Goal: Task Accomplishment & Management: Use online tool/utility

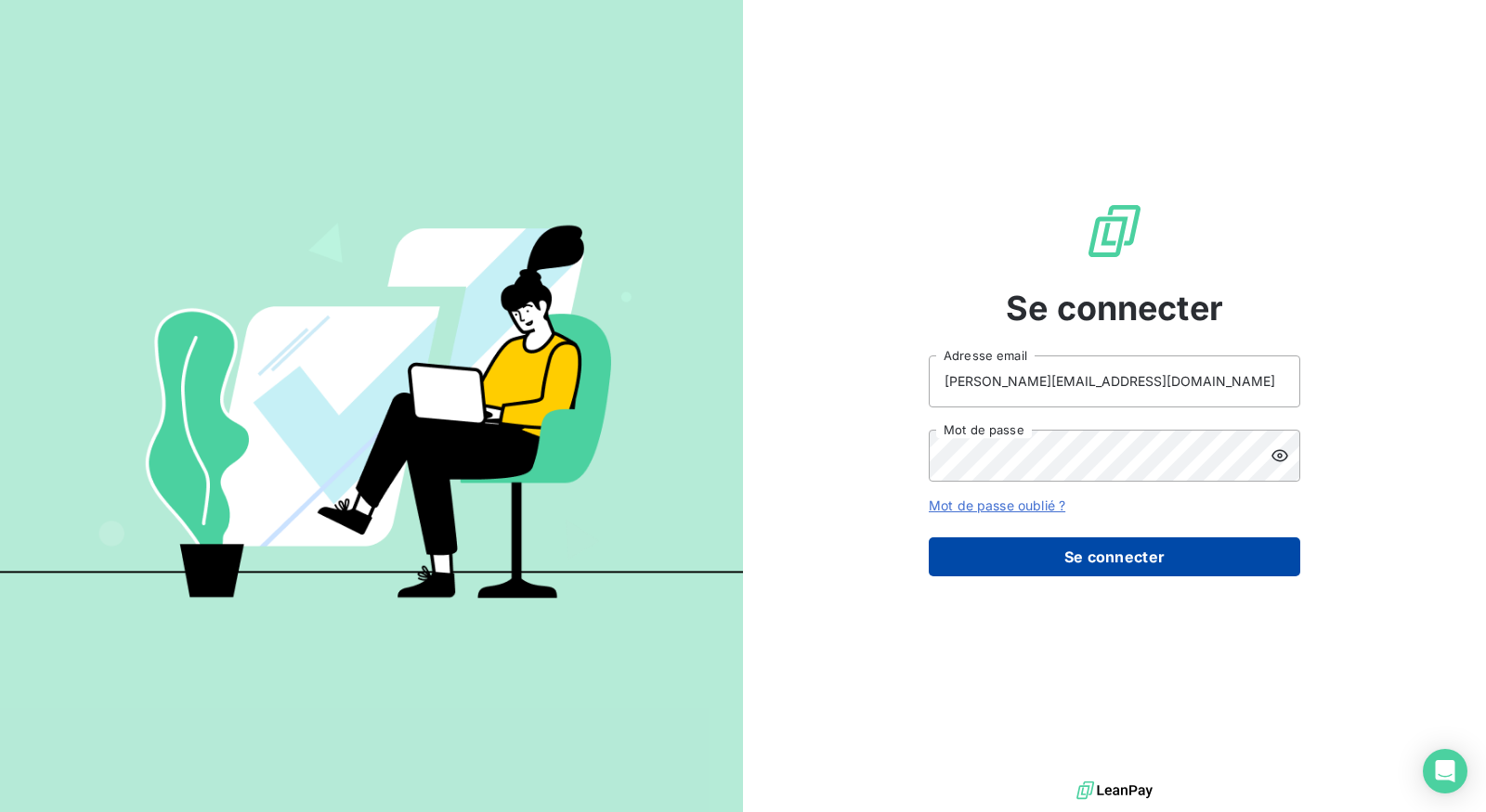
click at [1093, 547] on button "Se connecter" at bounding box center [1114, 557] width 371 height 39
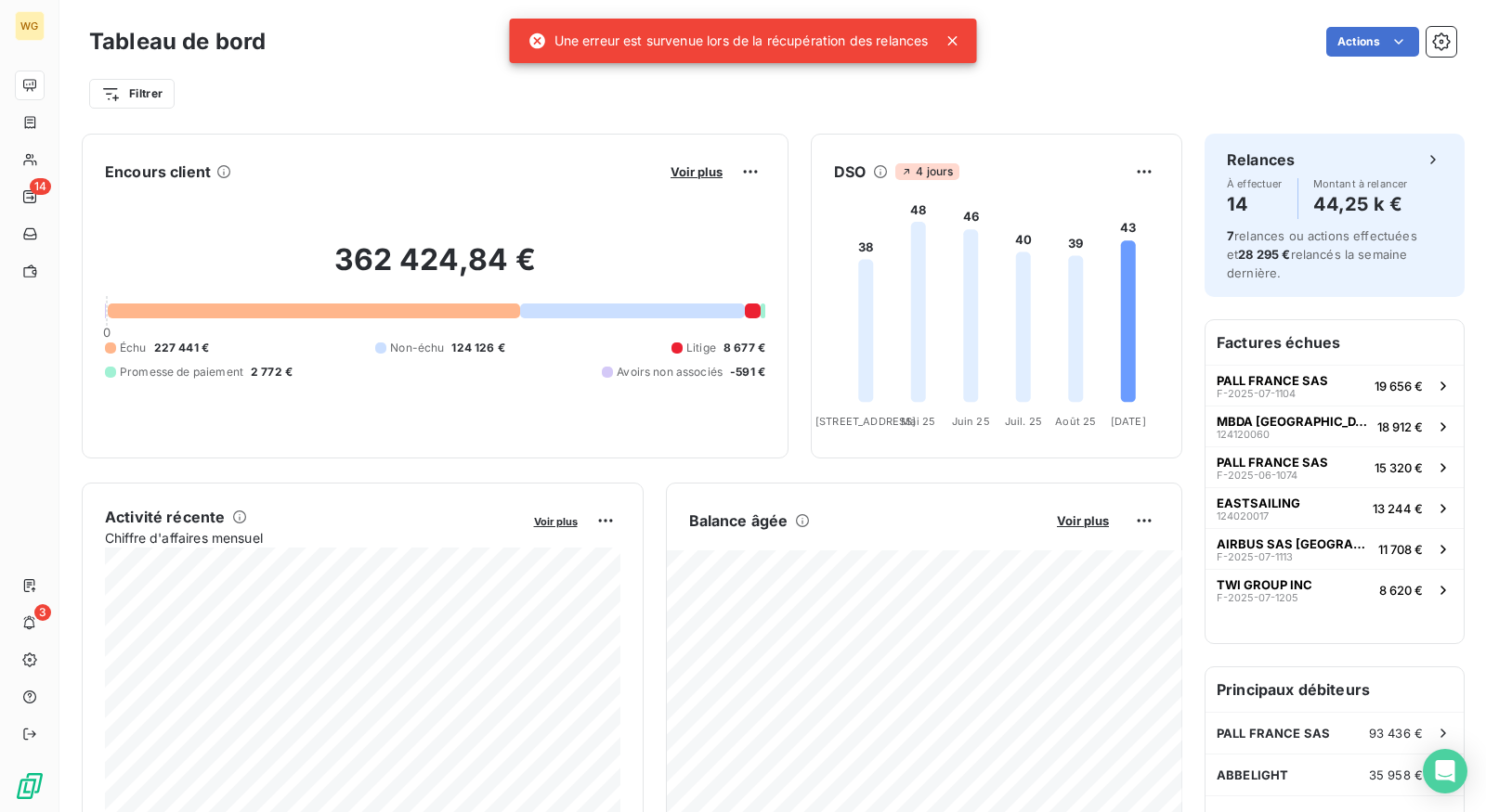
click at [952, 39] on icon at bounding box center [952, 41] width 9 height 9
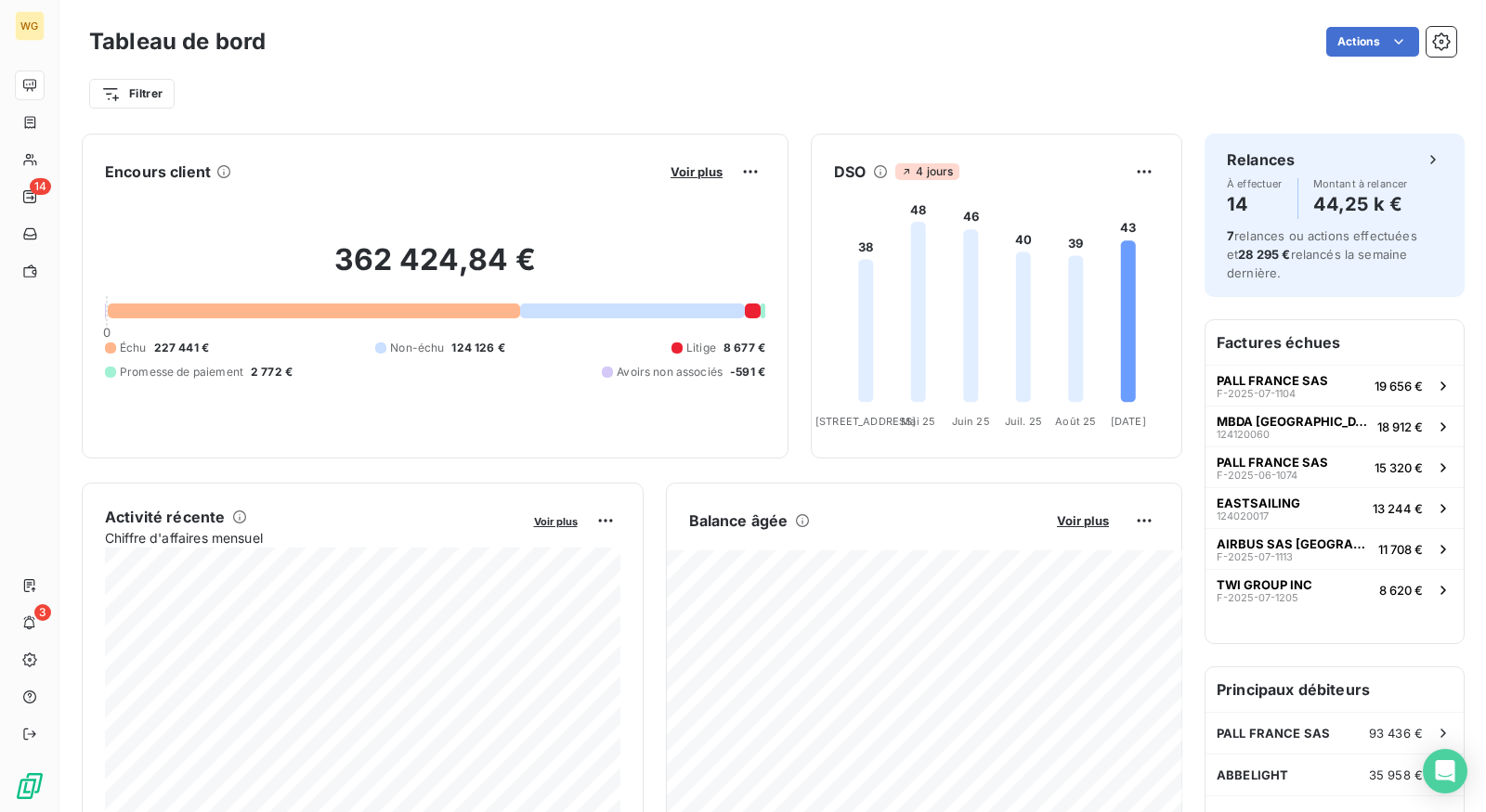
click at [749, 68] on div "Filtrer" at bounding box center [772, 87] width 1367 height 50
